Goal: Task Accomplishment & Management: Complete application form

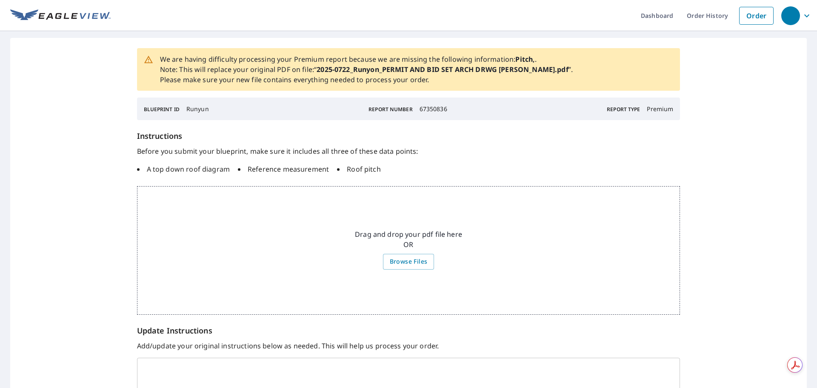
click at [57, 104] on div "We are having difficulty processing your Premium report because we are missing …" at bounding box center [408, 246] width 797 height 417
click at [415, 260] on span "Browse Files" at bounding box center [409, 261] width 38 height 11
click at [0, 0] on input "Browse Files" at bounding box center [0, 0] width 0 height 0
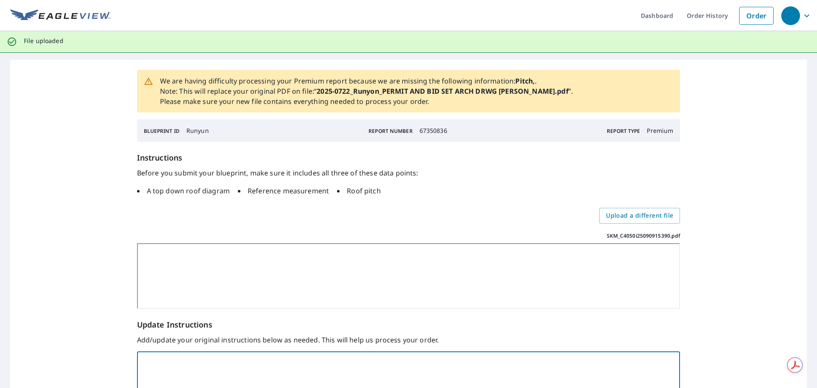
click at [347, 368] on textarea at bounding box center [409, 372] width 532 height 26
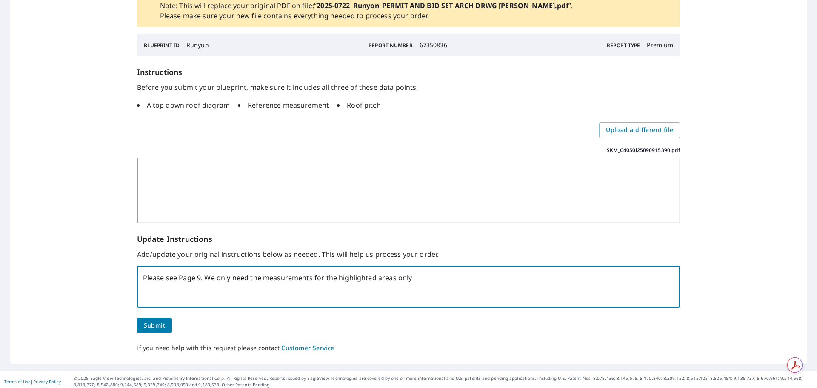
scroll to position [90, 0]
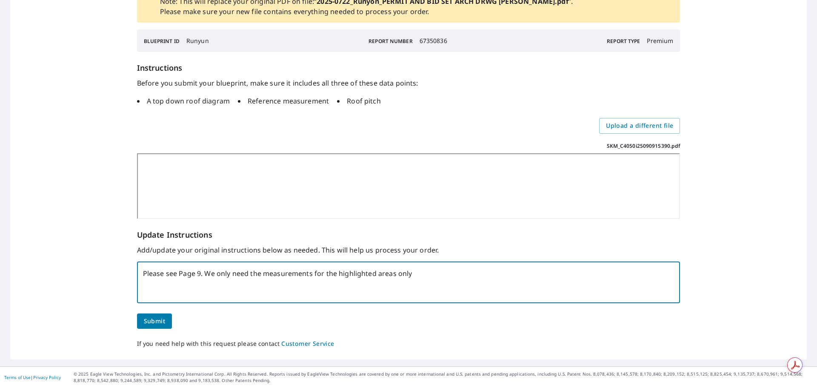
type textarea "Please see Page 9. We only need the measurements for the highlighted areas only"
click at [163, 320] on span "Submit" at bounding box center [154, 321] width 21 height 11
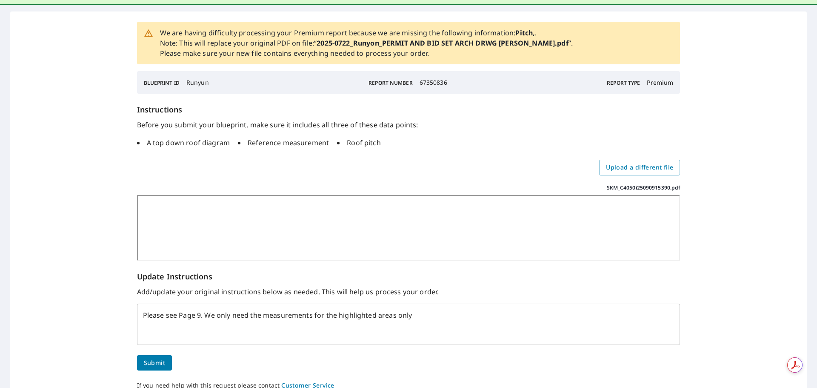
scroll to position [0, 0]
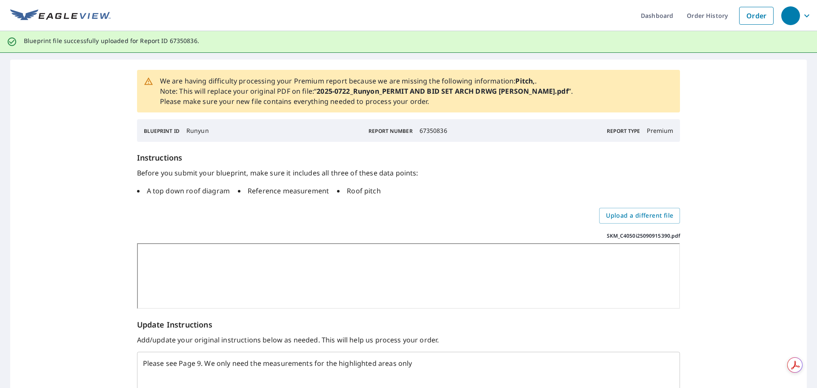
click at [49, 191] on div "We are having difficulty processing your Premium report because we are missing …" at bounding box center [408, 255] width 797 height 390
click at [72, 92] on div "We are having difficulty processing your Premium report because we are missing …" at bounding box center [408, 255] width 797 height 390
